Goal: Use online tool/utility: Utilize a website feature to perform a specific function

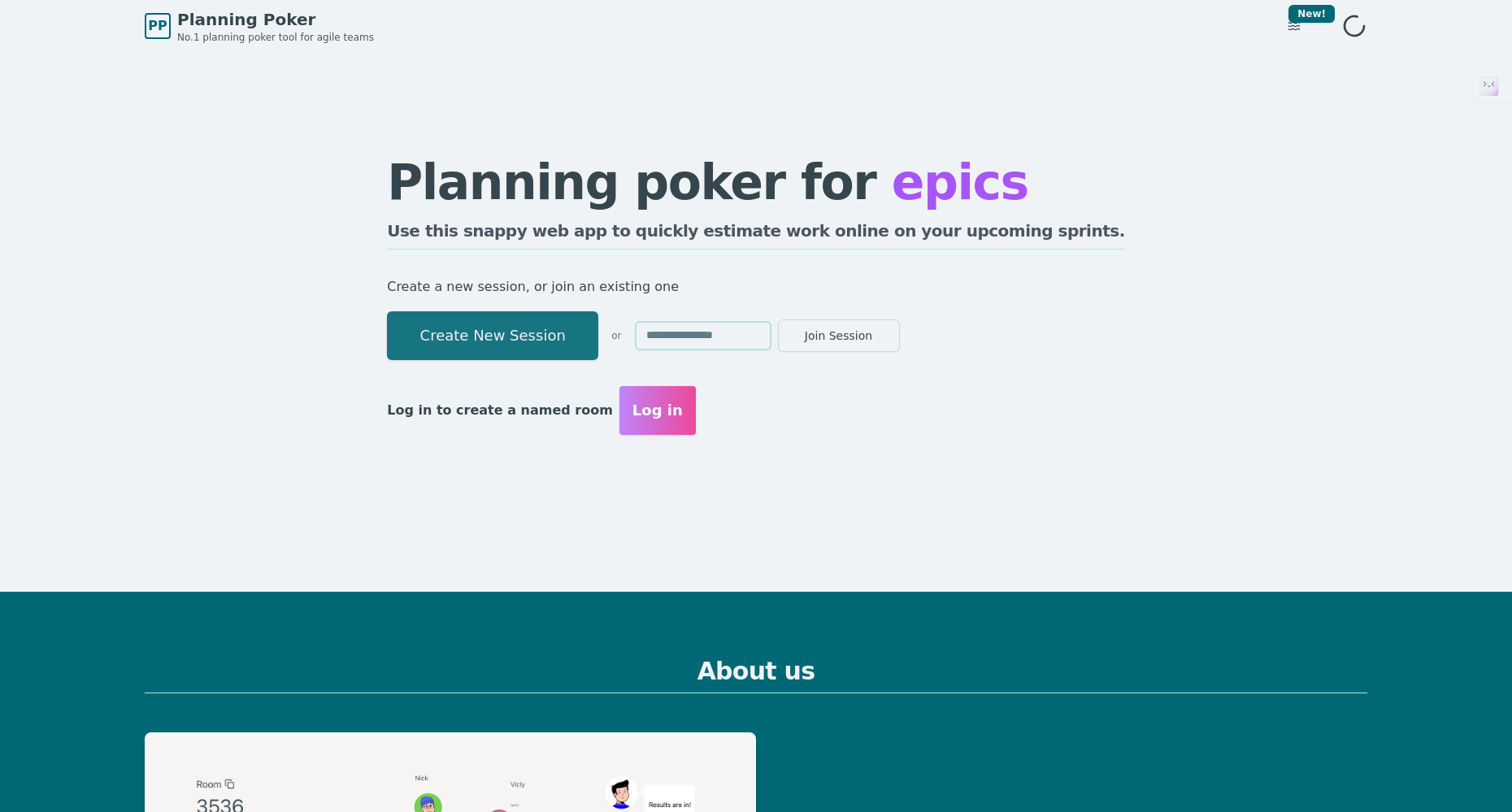
click at [598, 341] on button "Create New Session" at bounding box center [493, 336] width 212 height 49
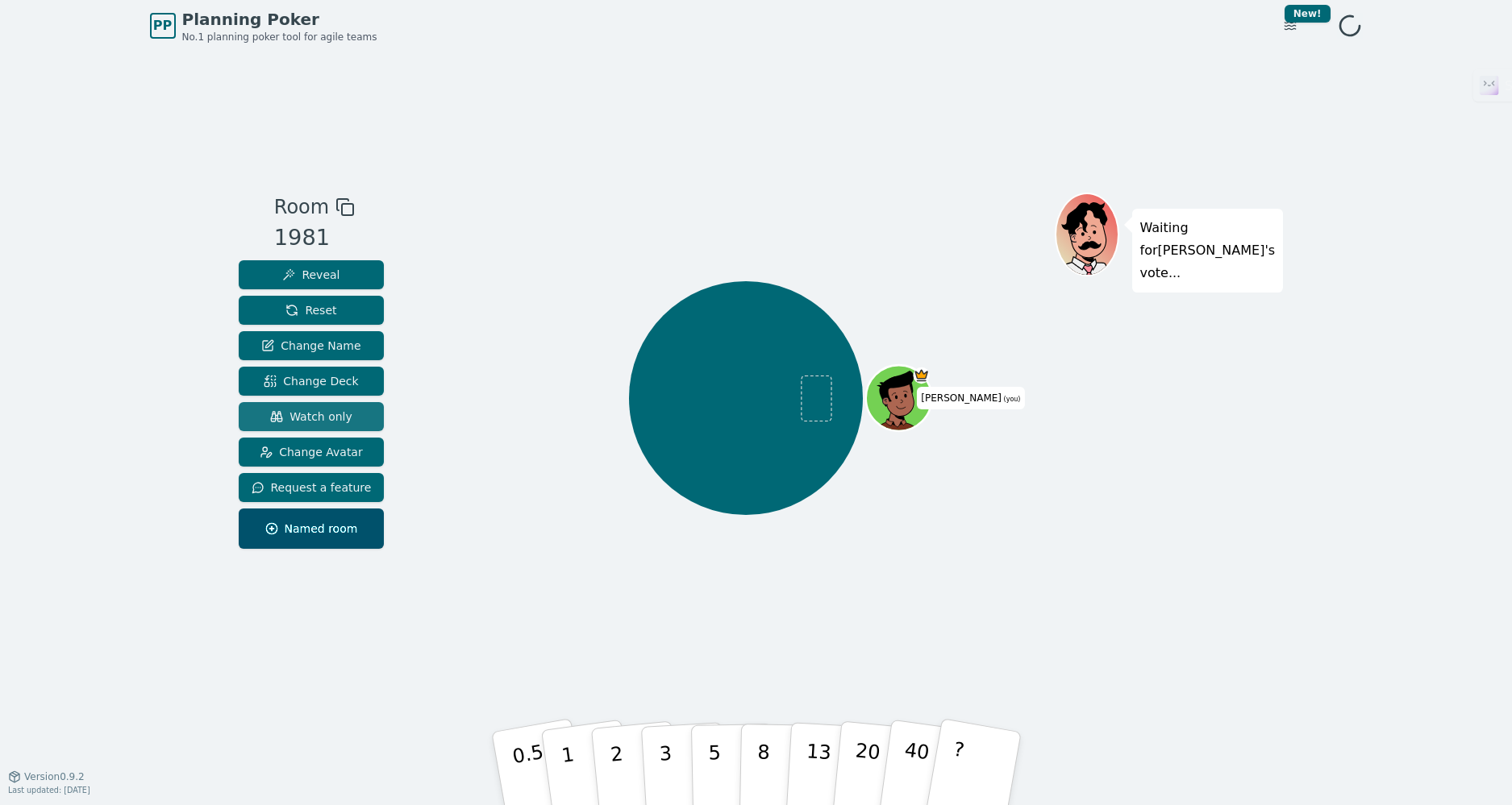
click at [316, 415] on span "Watch only" at bounding box center [311, 416] width 82 height 16
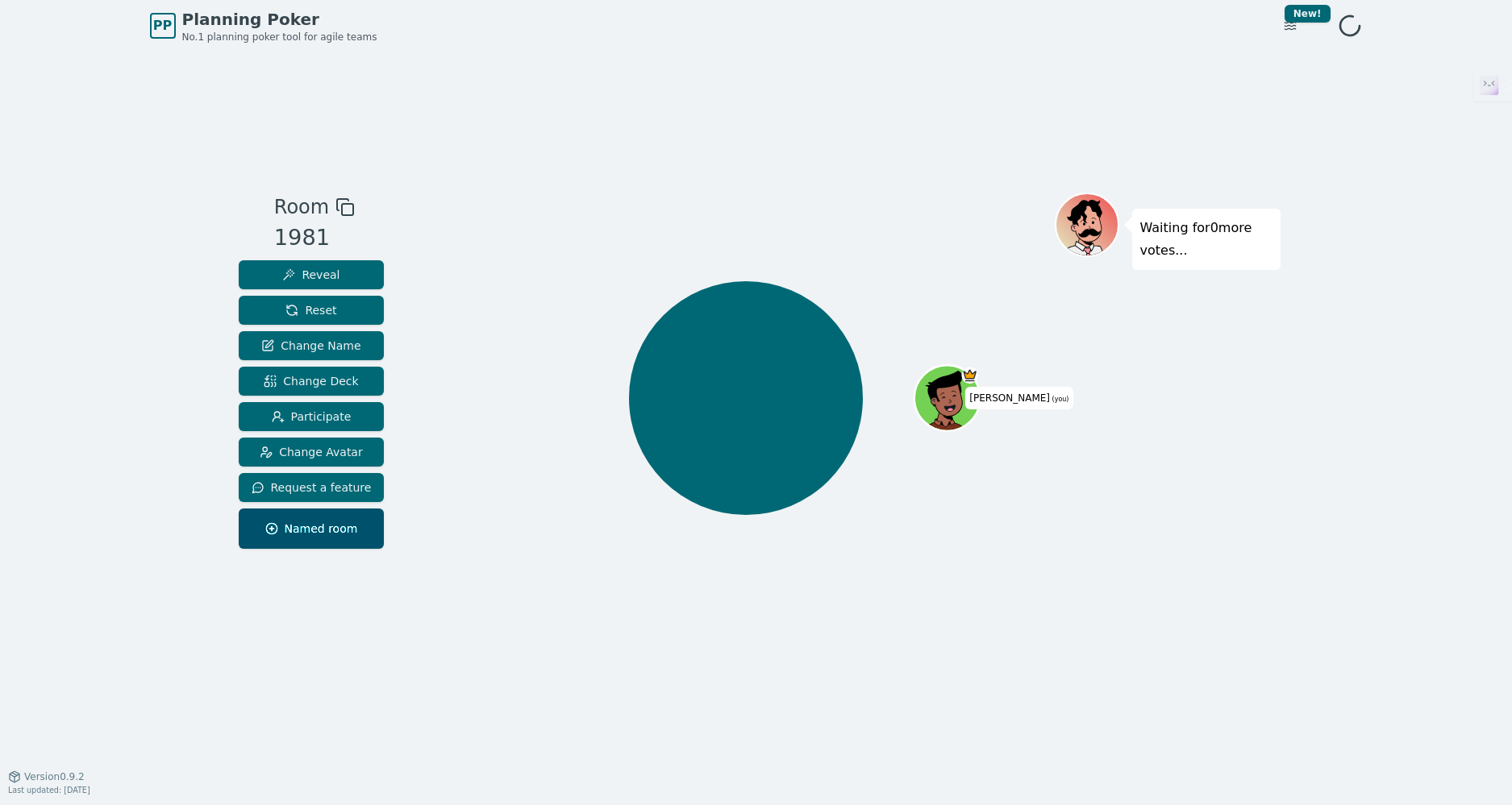
click at [346, 213] on rect at bounding box center [347, 209] width 11 height 11
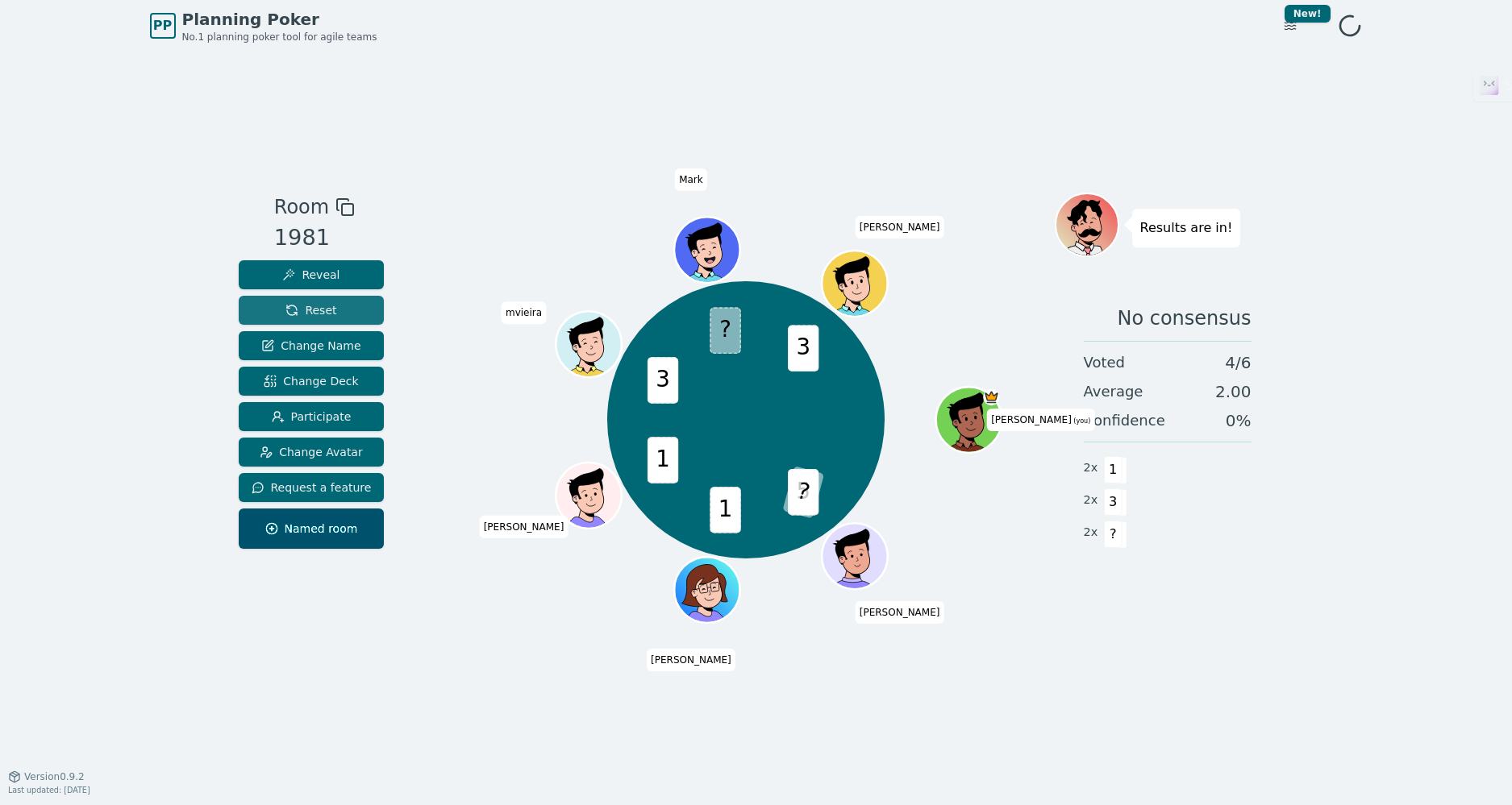
click at [321, 315] on span "Reset" at bounding box center [311, 310] width 51 height 16
drag, startPoint x: 317, startPoint y: 310, endPoint x: 300, endPoint y: 240, distance: 72.0
click at [317, 310] on span "Reset" at bounding box center [311, 310] width 51 height 16
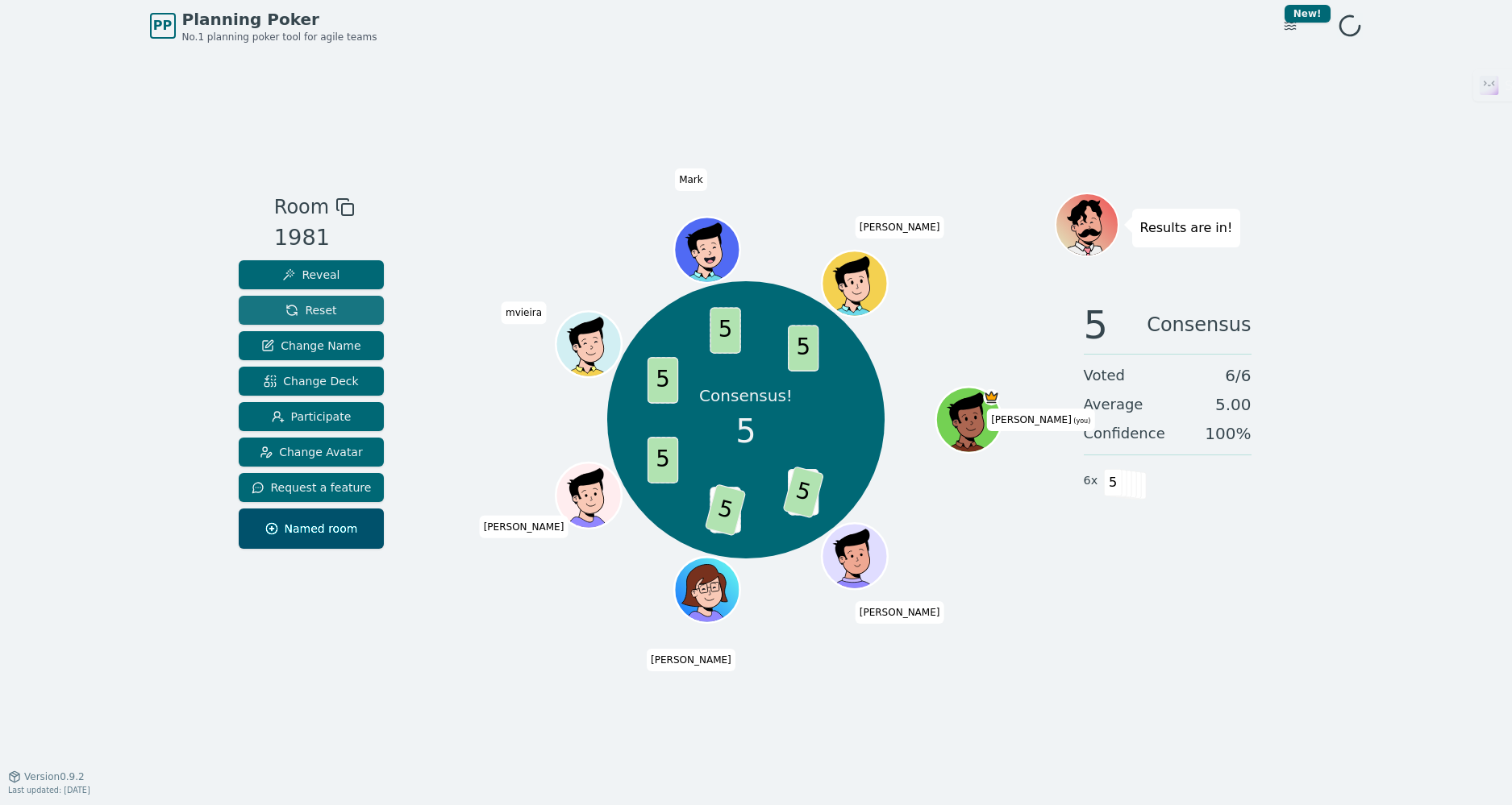
click at [301, 309] on span "Reset" at bounding box center [311, 310] width 51 height 16
click at [315, 306] on span "Reset" at bounding box center [311, 310] width 51 height 16
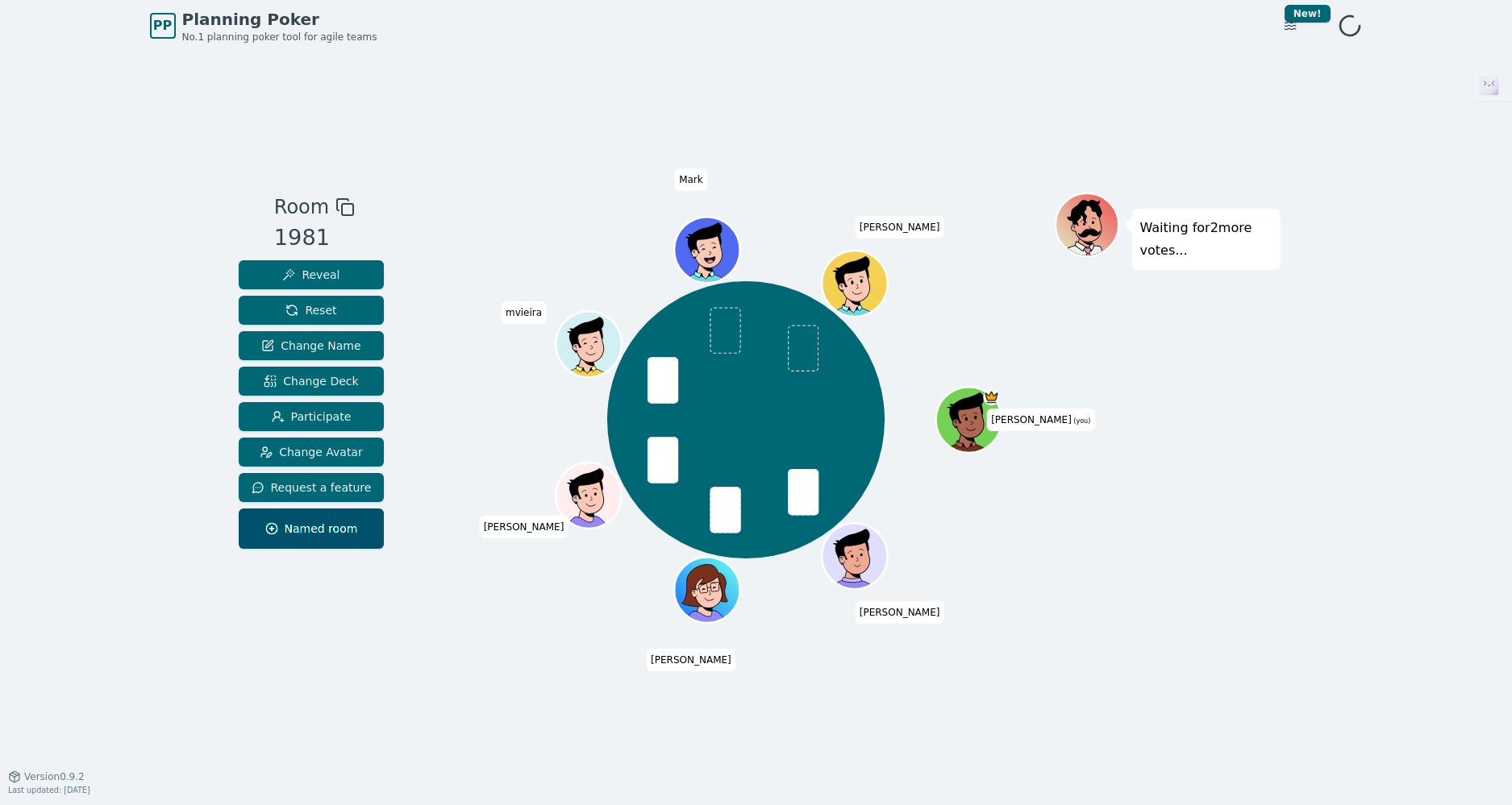
click at [1208, 529] on div "Waiting for 2 more votes..." at bounding box center [1167, 414] width 226 height 444
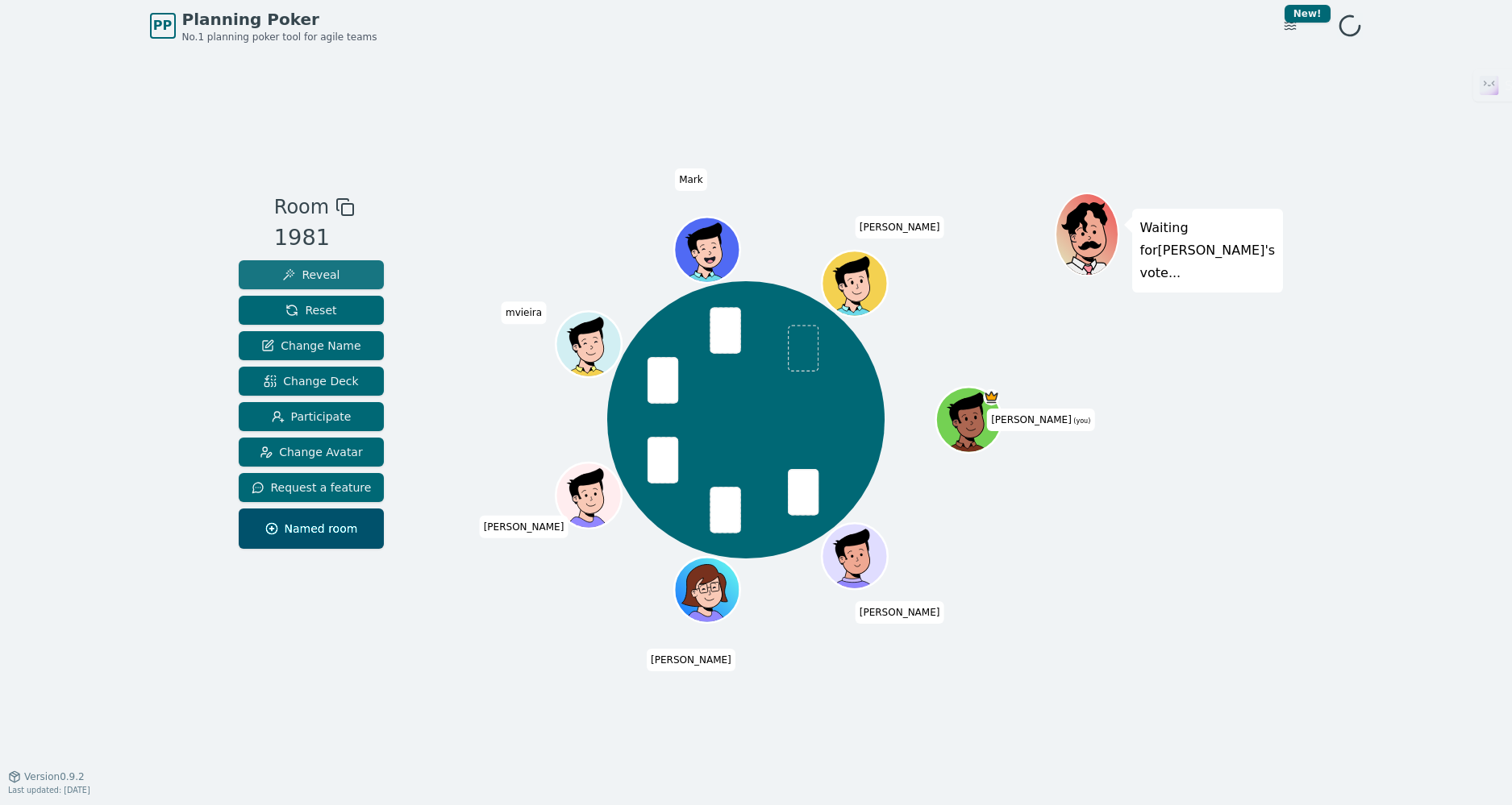
click at [327, 274] on span "Reveal" at bounding box center [310, 275] width 57 height 16
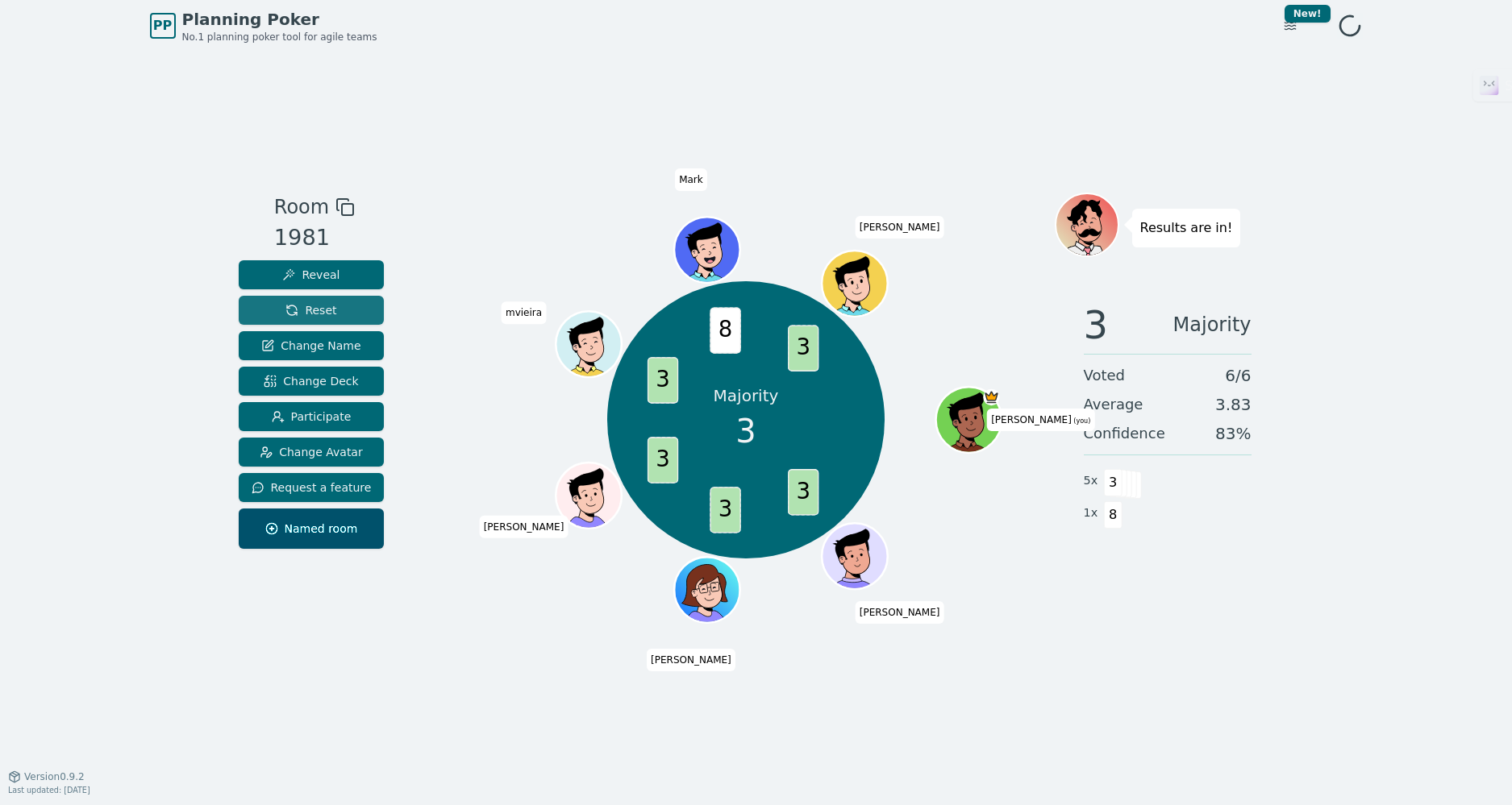
click at [314, 305] on span "Reset" at bounding box center [311, 310] width 51 height 16
drag, startPoint x: 1215, startPoint y: 403, endPoint x: 1285, endPoint y: 401, distance: 70.0
click at [1285, 401] on div "PP Planning Poker No.1 planning poker tool for agile teams Toggle theme New! Me…" at bounding box center [756, 402] width 1512 height 805
click at [1274, 459] on div "5 Majority Voted 6 / 6 Average 4.33 Confidence 67 % 4 x 5 2 x 3" at bounding box center [1167, 451] width 226 height 322
click at [332, 307] on button "Reset" at bounding box center [311, 310] width 146 height 29
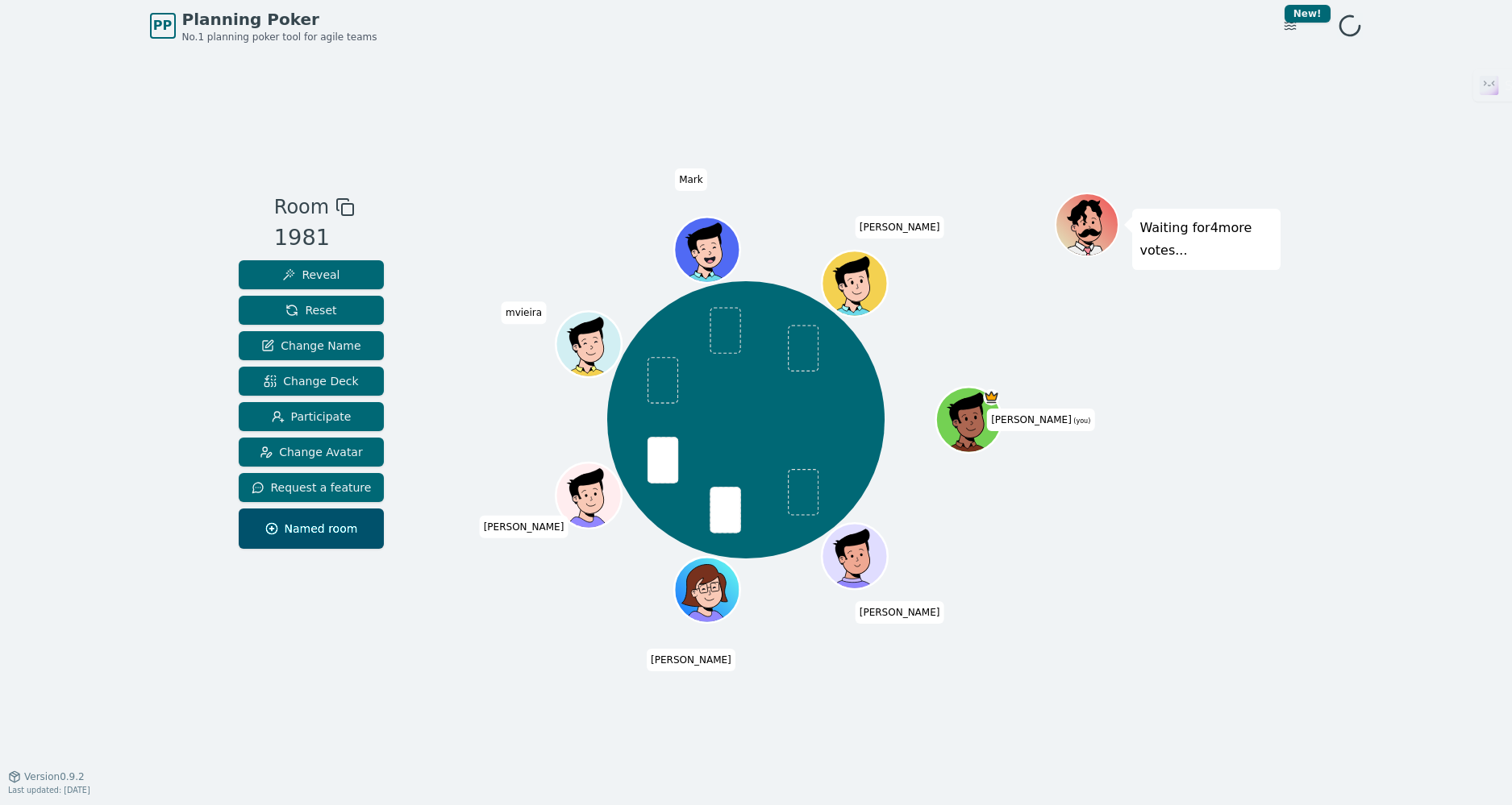
click at [449, 479] on div "[PERSON_NAME] (you) [PERSON_NAME] mvieira [PERSON_NAME]" at bounding box center [746, 420] width 617 height 398
click at [1081, 582] on div "Waiting for 3 more votes..." at bounding box center [1167, 414] width 226 height 444
click at [1101, 646] on div "Room 1981 Reveal Reset Change Name Change Deck Participate Change Avatar Reques…" at bounding box center [757, 414] width 1049 height 724
